Goal: Task Accomplishment & Management: Manage account settings

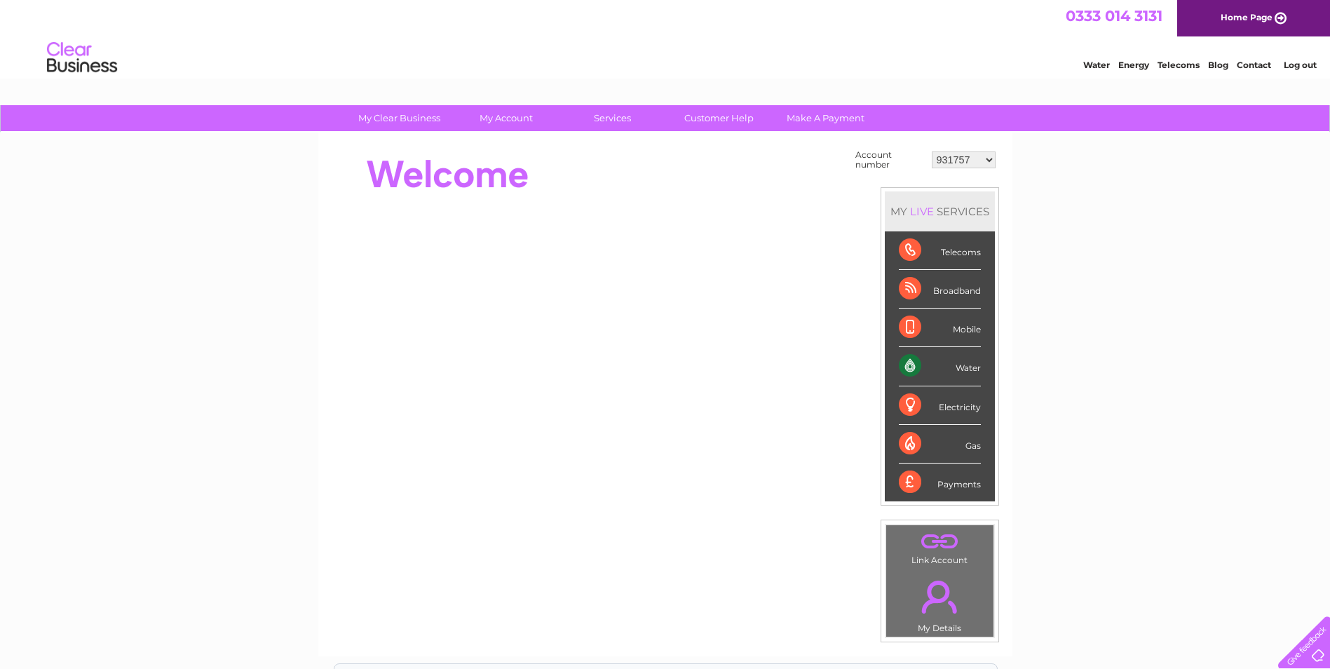
click at [986, 153] on select "931757 1139086 1142109 1143758 1151714 1153192 30291599 30291600 30303584 30305…" at bounding box center [964, 159] width 64 height 17
select select "30309019"
click at [932, 151] on select "931757 1139086 1142109 1143758 1151714 1153192 30291599 30291600 30303584 30305…" at bounding box center [964, 159] width 64 height 17
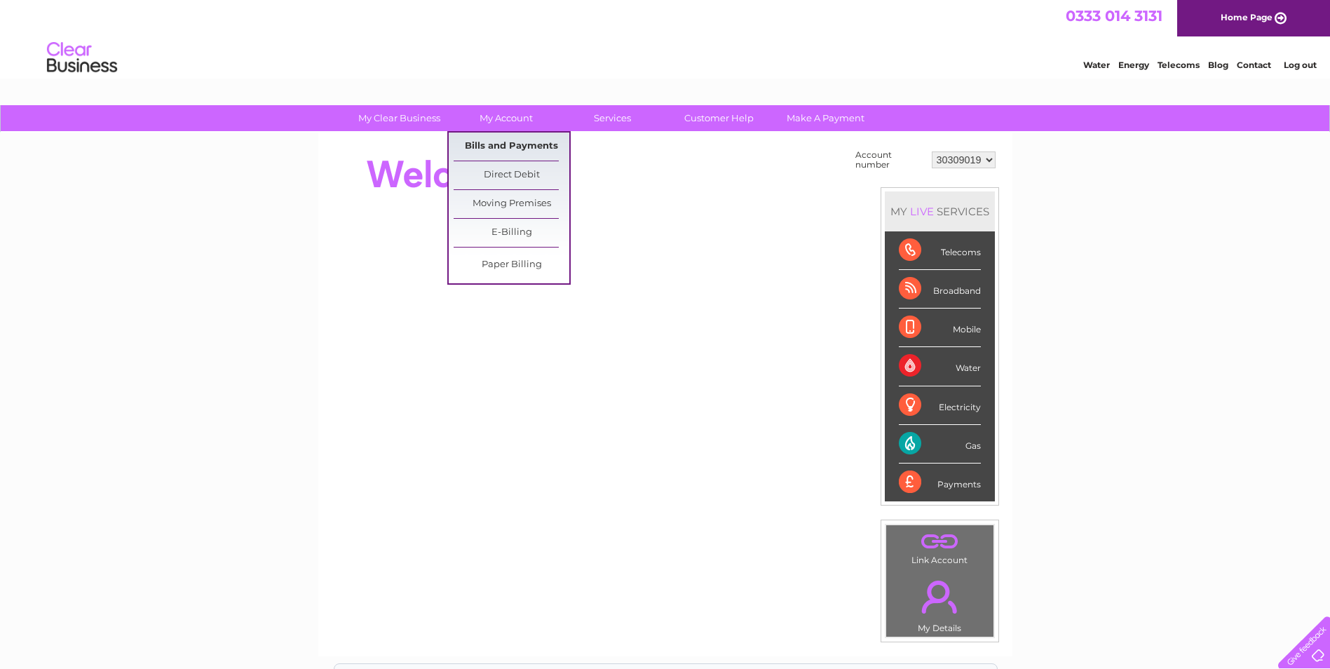
click at [500, 143] on link "Bills and Payments" at bounding box center [512, 147] width 116 height 28
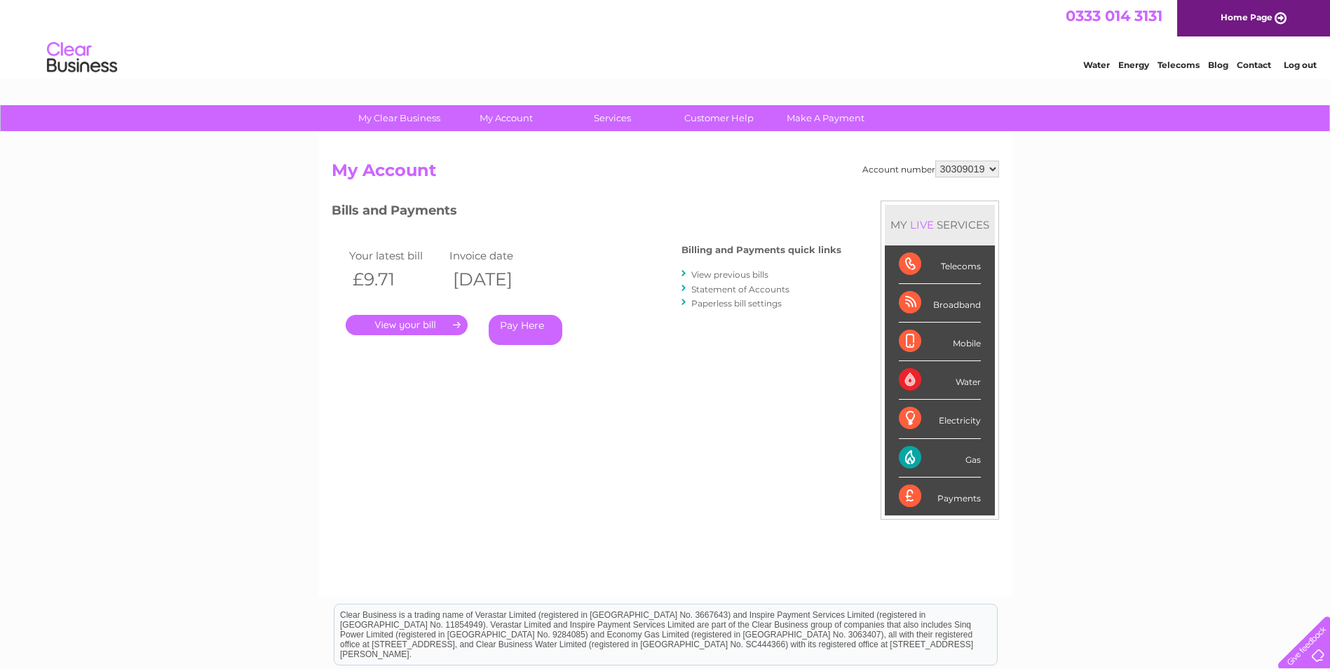
click at [431, 327] on link "." at bounding box center [407, 325] width 122 height 20
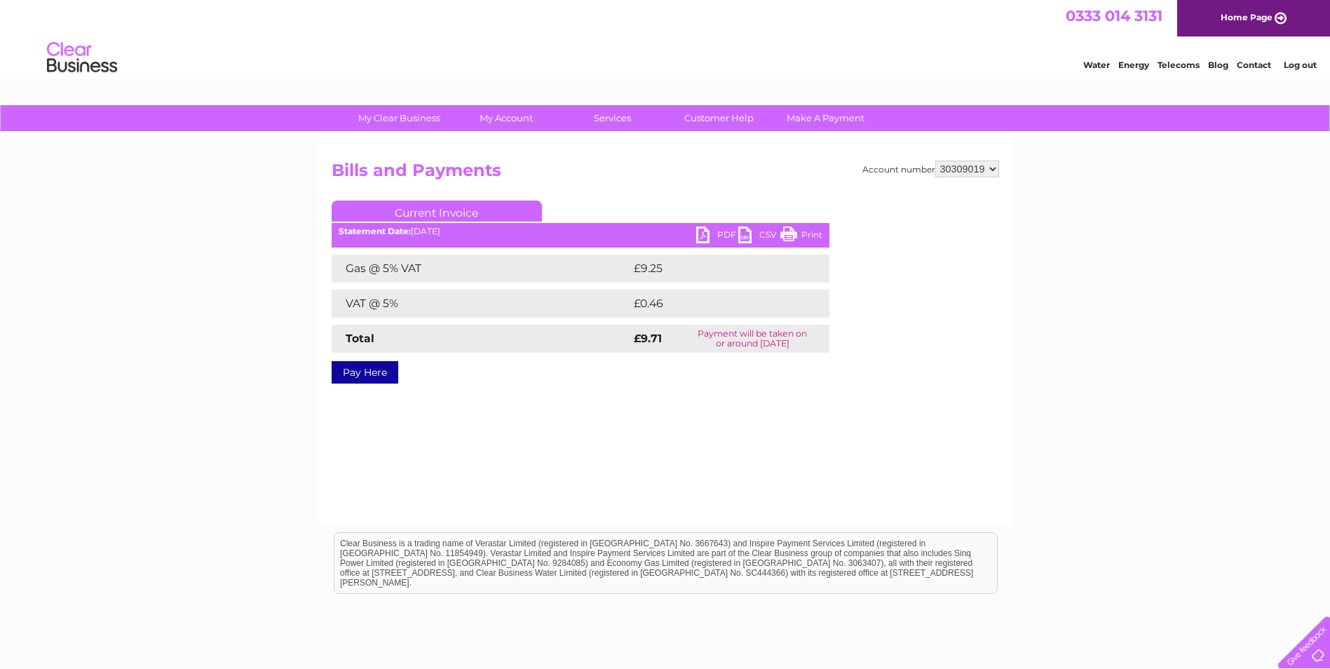
click at [698, 234] on link "PDF" at bounding box center [717, 237] width 42 height 20
